Goal: Task Accomplishment & Management: Complete application form

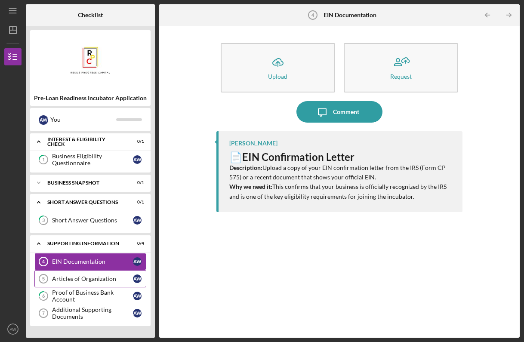
click at [104, 279] on div "Articles of Organization" at bounding box center [92, 278] width 81 height 7
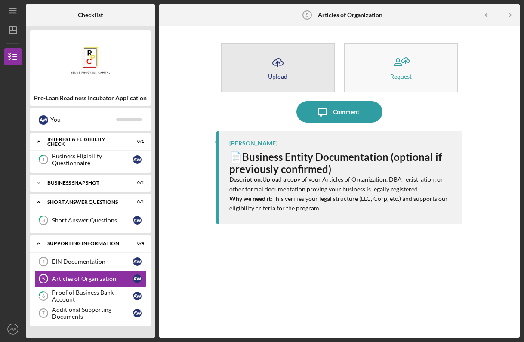
click at [292, 74] on button "Icon/Upload Upload" at bounding box center [278, 67] width 114 height 49
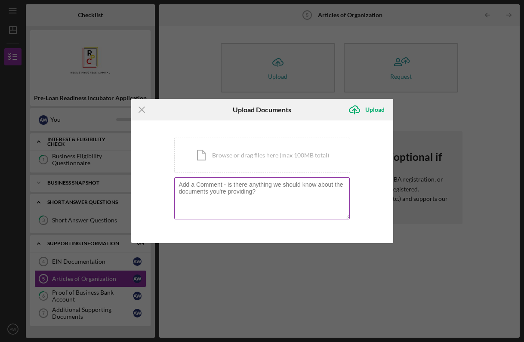
click at [269, 187] on textarea at bounding box center [261, 198] width 175 height 42
click at [257, 162] on div "Icon/Document Browse or drag files here (max 100MB total) Tap to choose files o…" at bounding box center [262, 155] width 176 height 35
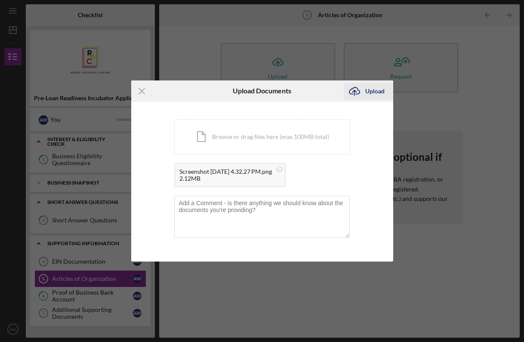
click at [378, 93] on div "Upload" at bounding box center [374, 91] width 19 height 17
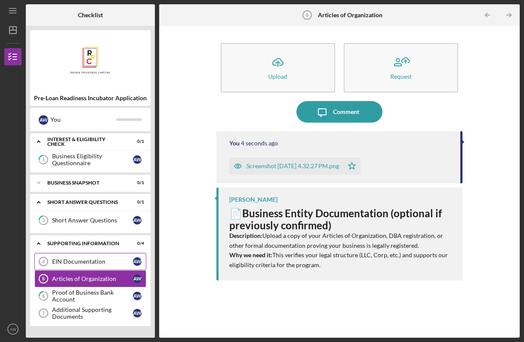
click at [86, 263] on div "EIN Documentation" at bounding box center [92, 261] width 81 height 7
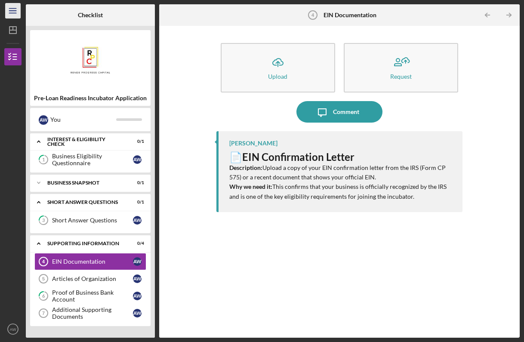
click at [15, 16] on icon "Icon/Menu" at bounding box center [12, 10] width 19 height 19
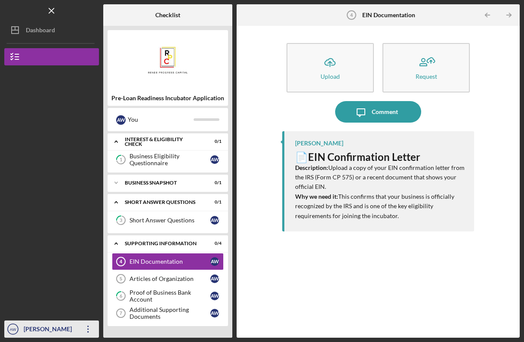
click at [89, 327] on icon "Icon/Overflow" at bounding box center [87, 328] width 21 height 21
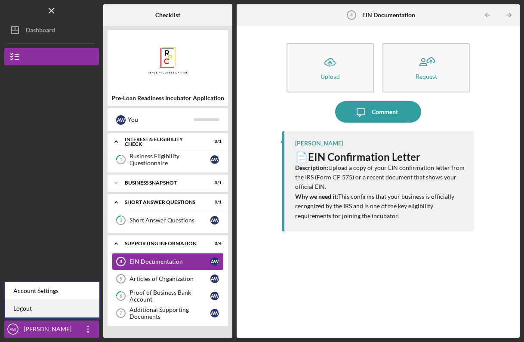
click at [78, 311] on link "Logout" at bounding box center [52, 309] width 95 height 18
